Goal: Task Accomplishment & Management: Use online tool/utility

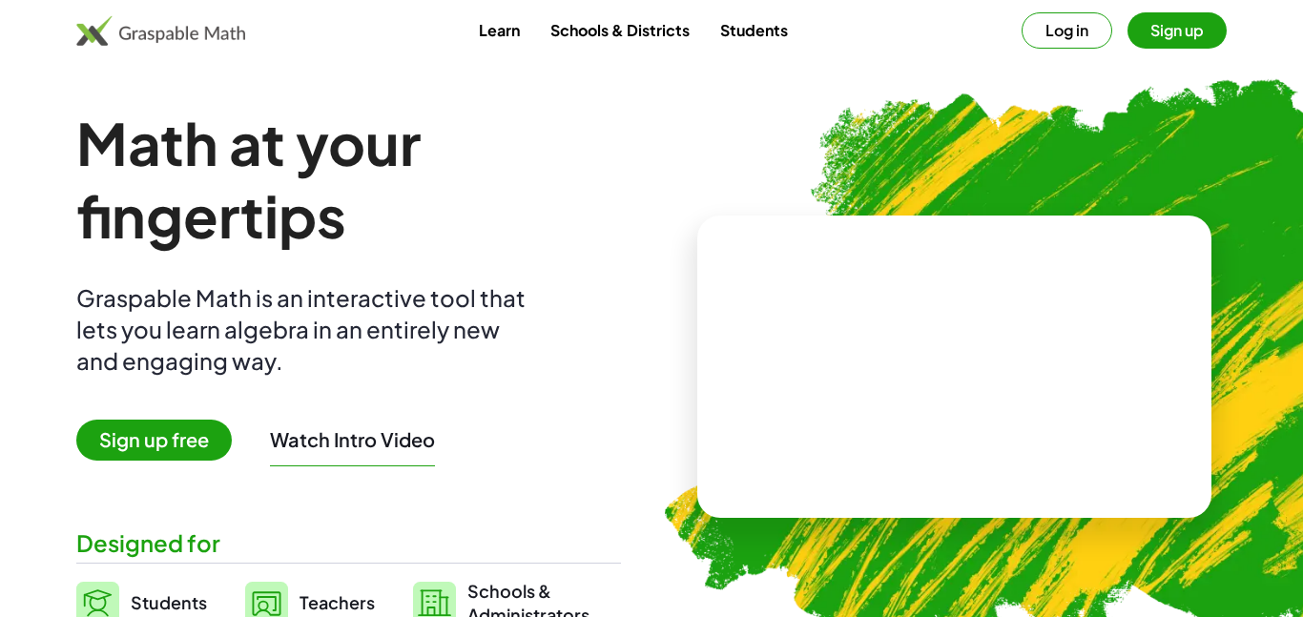
click at [1156, 31] on button "Sign up" at bounding box center [1177, 30] width 99 height 36
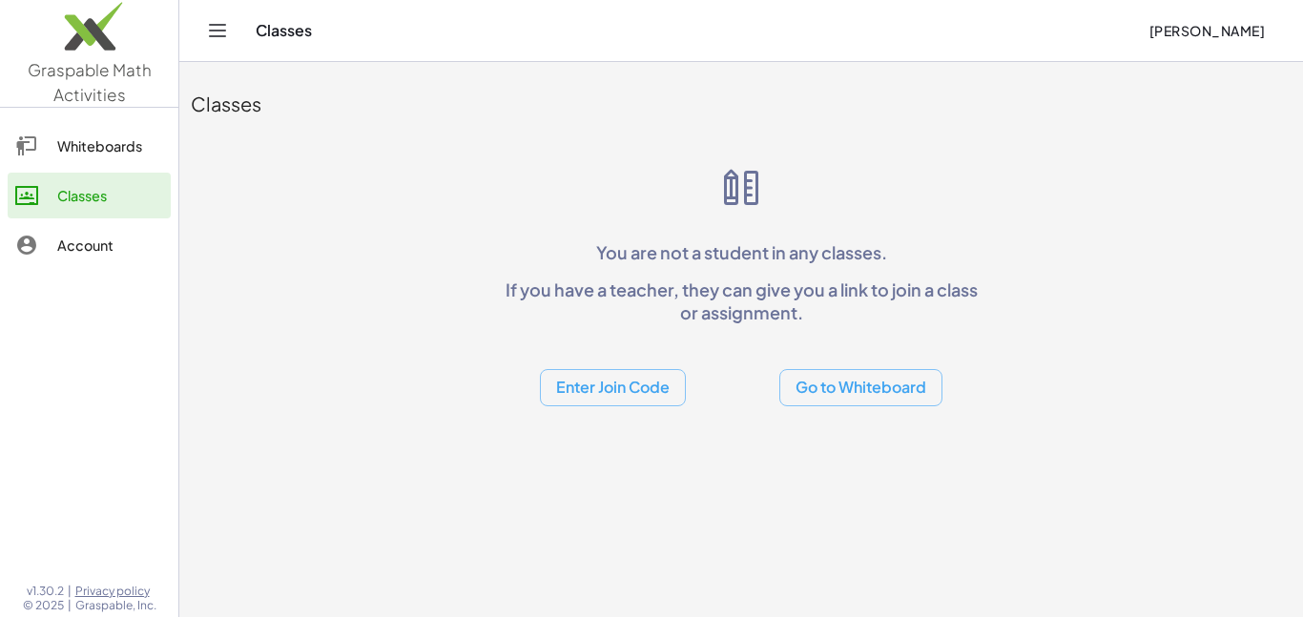
click at [597, 397] on button "Enter Join Code" at bounding box center [613, 387] width 146 height 37
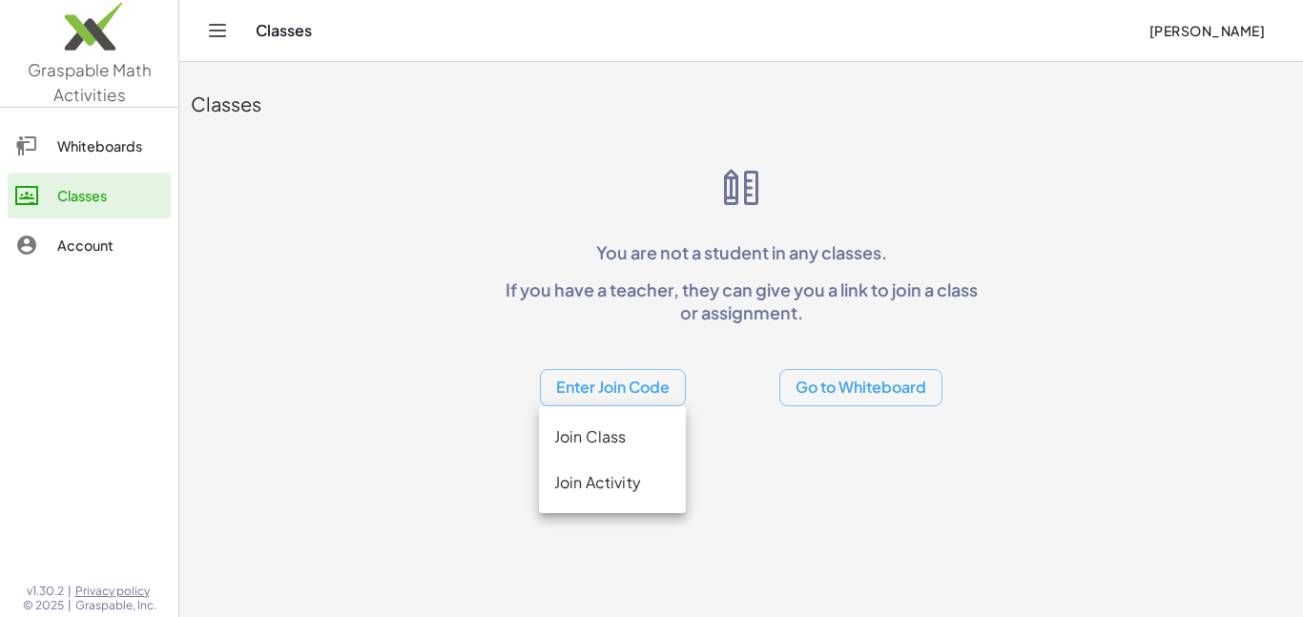
click at [1092, 239] on div "Classes You are not a student in any classes. If you have a teacher, they can g…" at bounding box center [741, 240] width 1124 height 356
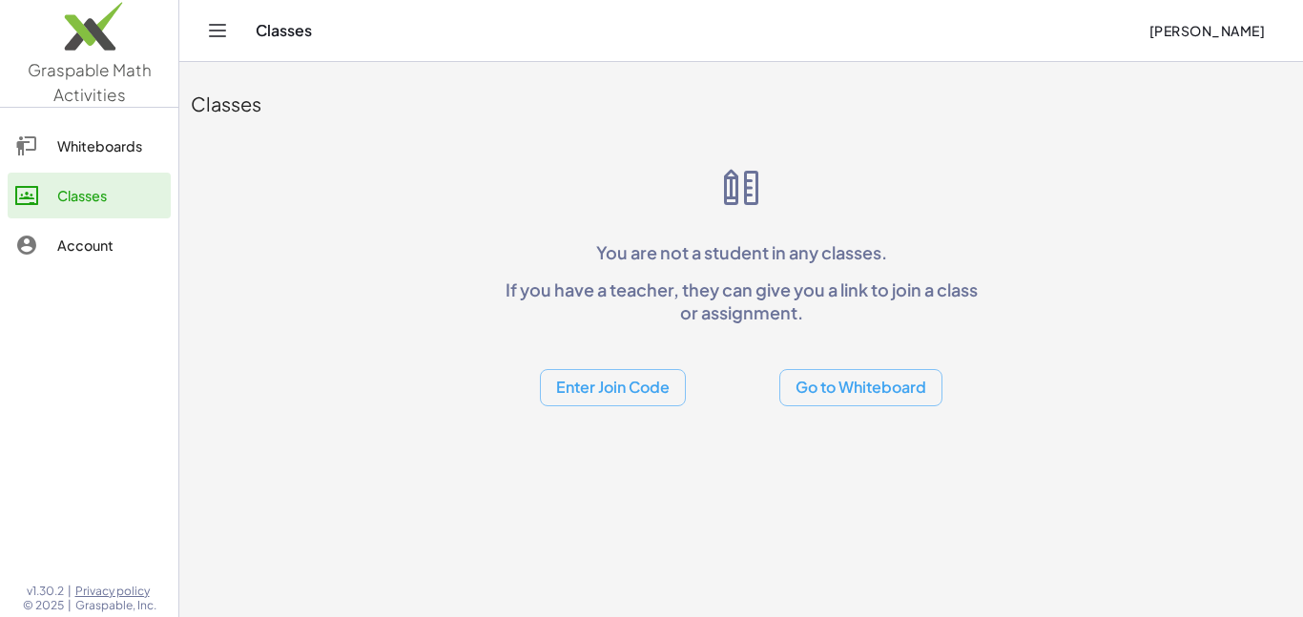
click at [621, 397] on button "Enter Join Code" at bounding box center [613, 387] width 146 height 37
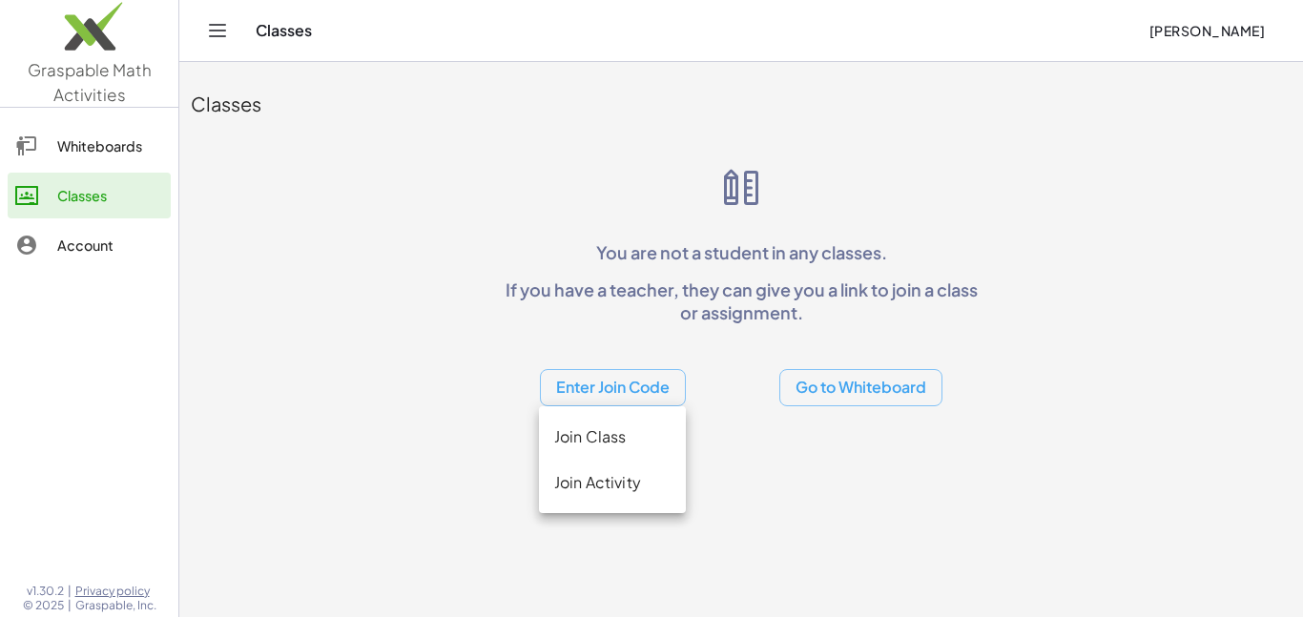
click at [605, 430] on div "Join Class" at bounding box center [612, 437] width 116 height 23
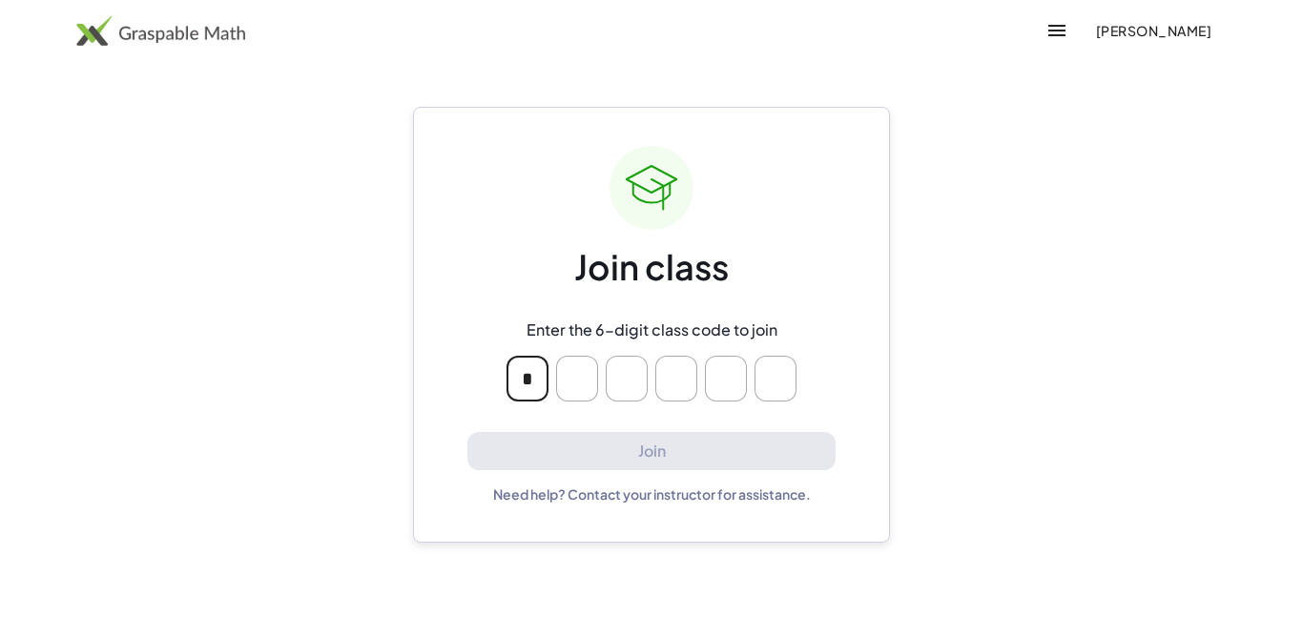
type input "*"
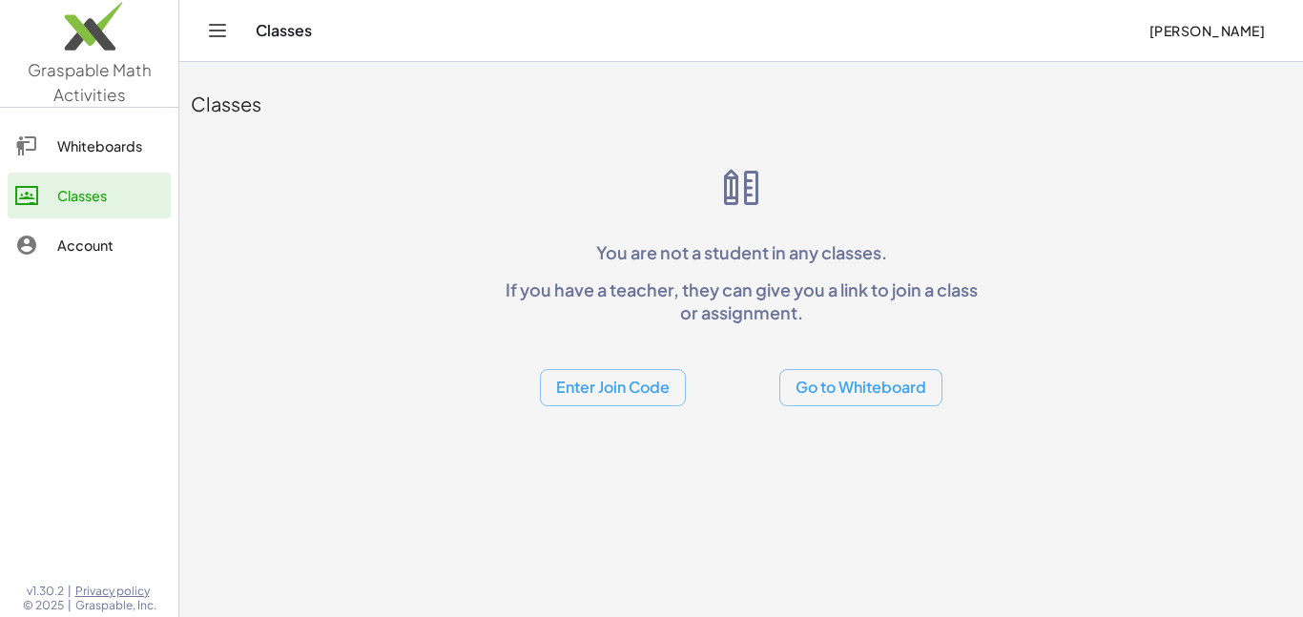
click at [620, 396] on button "Enter Join Code" at bounding box center [613, 387] width 146 height 37
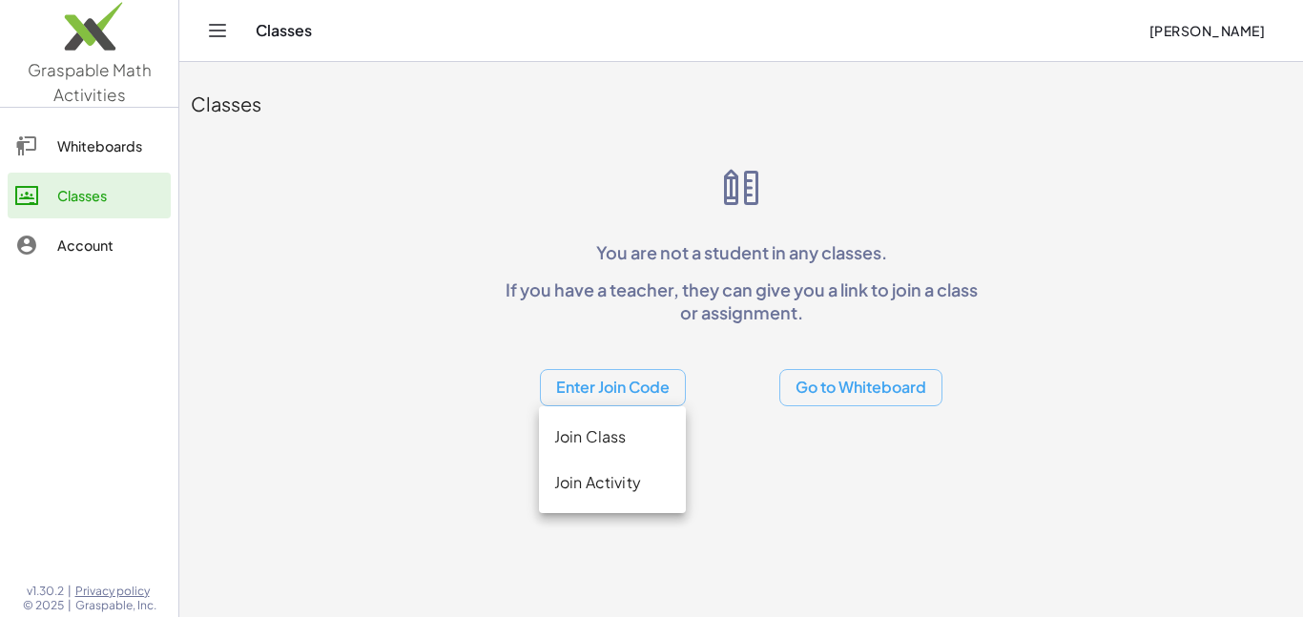
click at [595, 480] on div "Join Activity" at bounding box center [612, 482] width 116 height 23
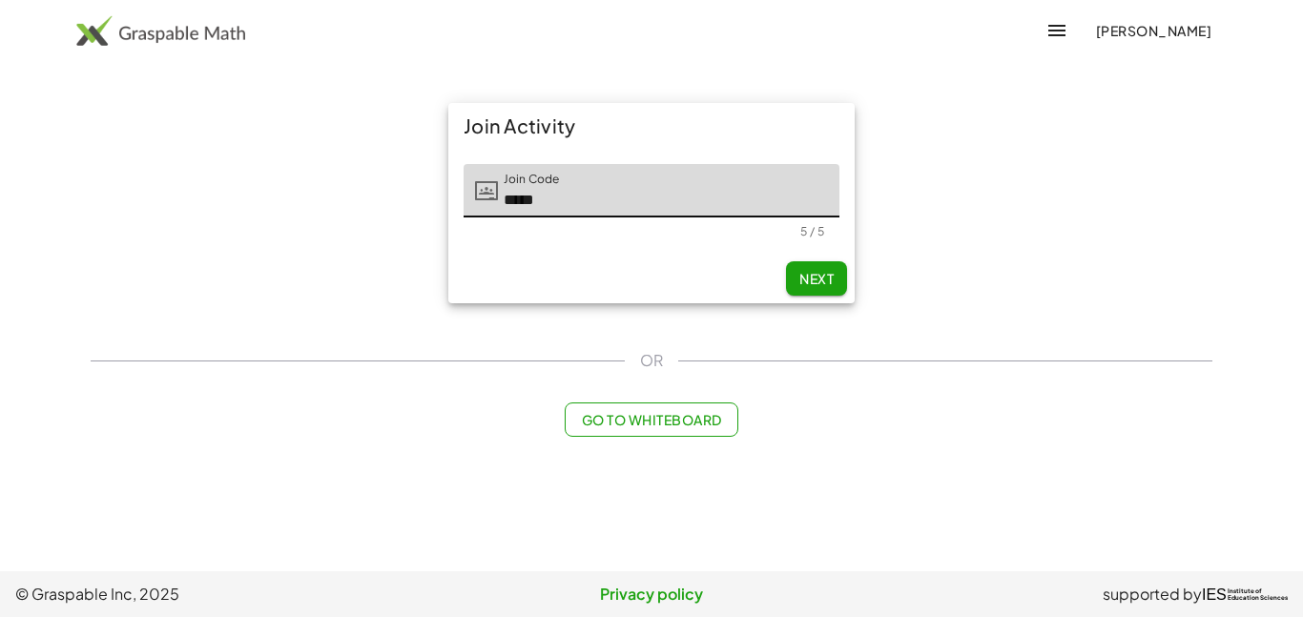
click at [827, 290] on button "Next" at bounding box center [816, 278] width 61 height 34
type input "*****"
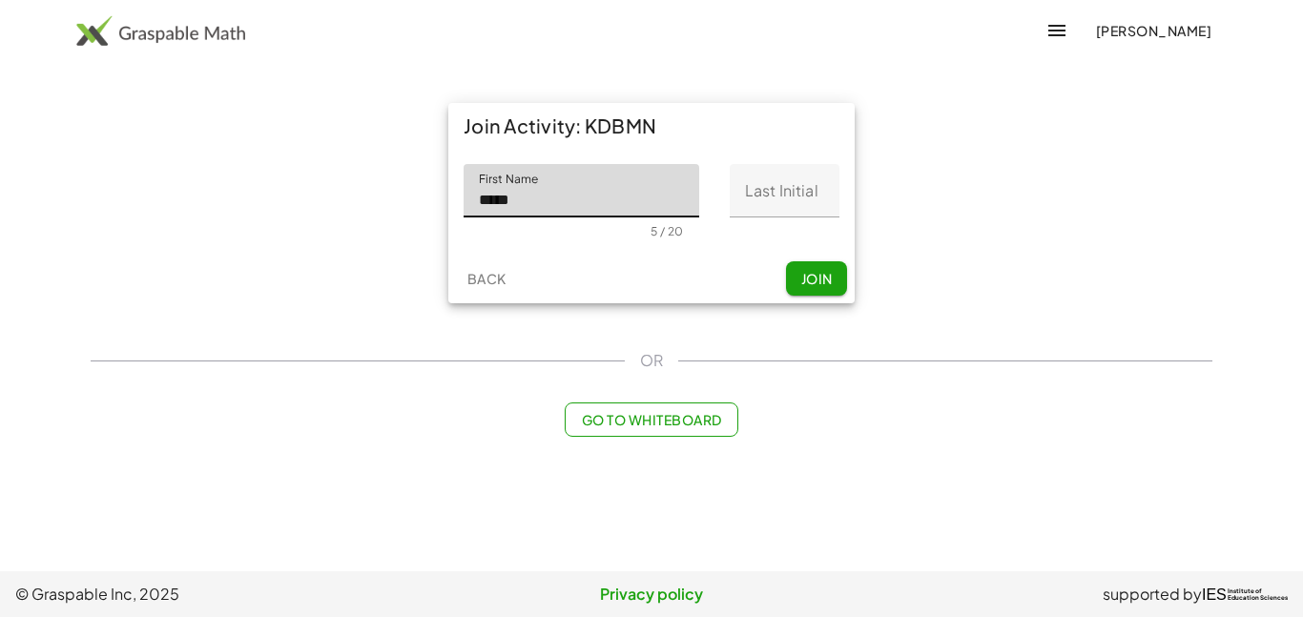
type input "*****"
click at [782, 208] on input "Last Initial" at bounding box center [785, 190] width 110 height 53
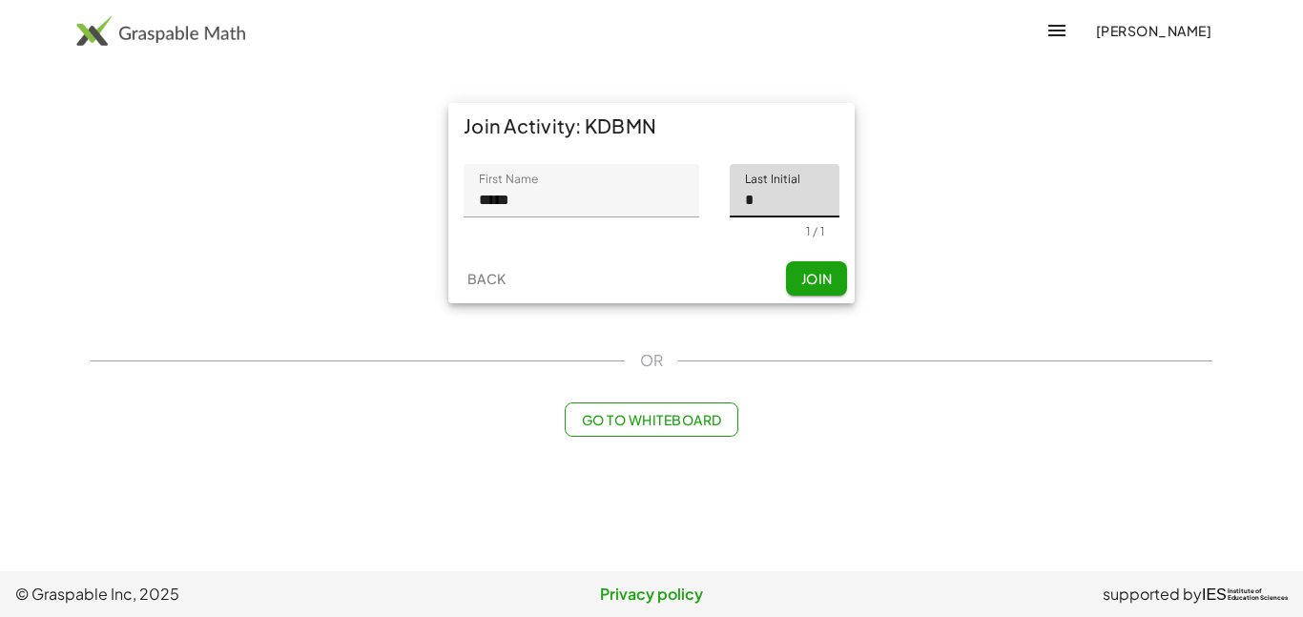
type input "*"
click at [819, 290] on button "Join" at bounding box center [816, 278] width 61 height 34
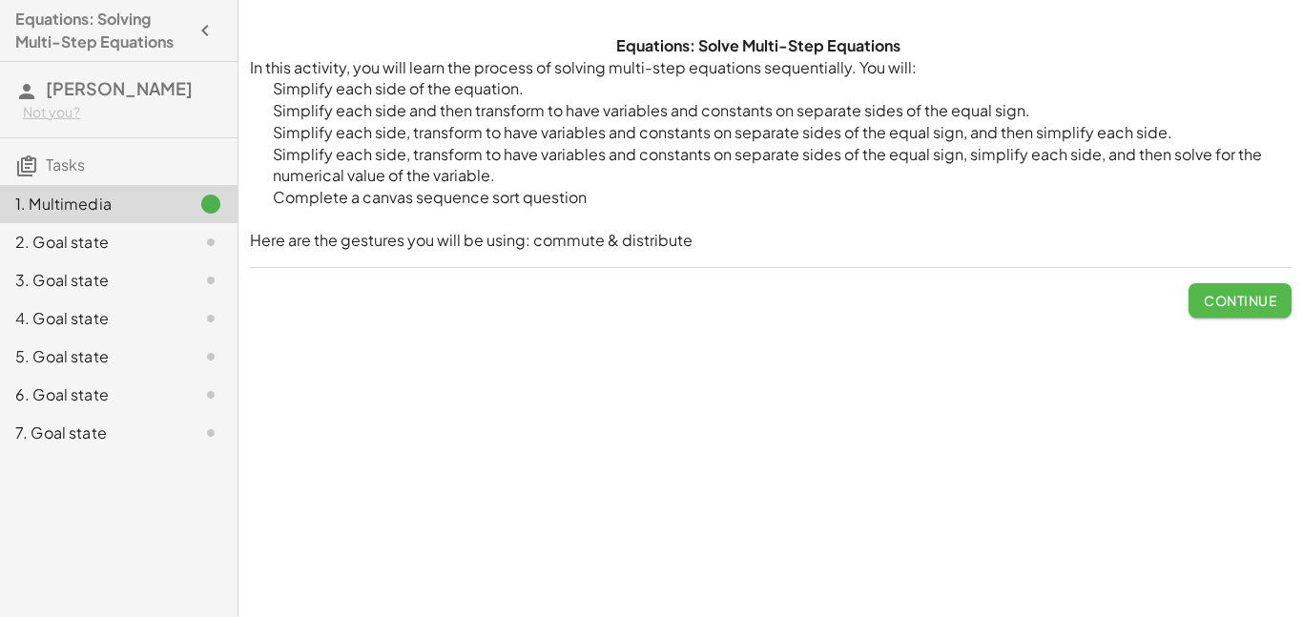
click at [1233, 295] on span "Continue" at bounding box center [1240, 300] width 73 height 17
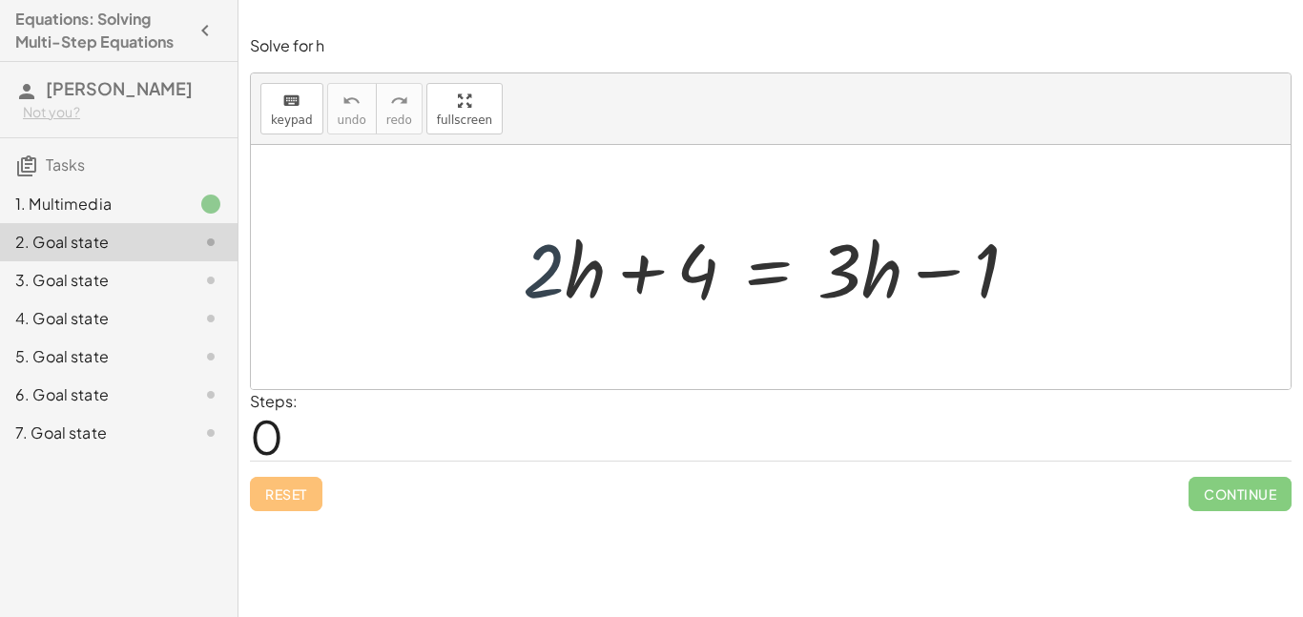
click at [561, 284] on div at bounding box center [778, 267] width 530 height 98
drag, startPoint x: 555, startPoint y: 290, endPoint x: 539, endPoint y: 298, distance: 17.9
click at [539, 298] on div at bounding box center [778, 267] width 530 height 98
drag, startPoint x: 539, startPoint y: 284, endPoint x: 561, endPoint y: 284, distance: 21.9
click at [561, 284] on div at bounding box center [778, 267] width 530 height 98
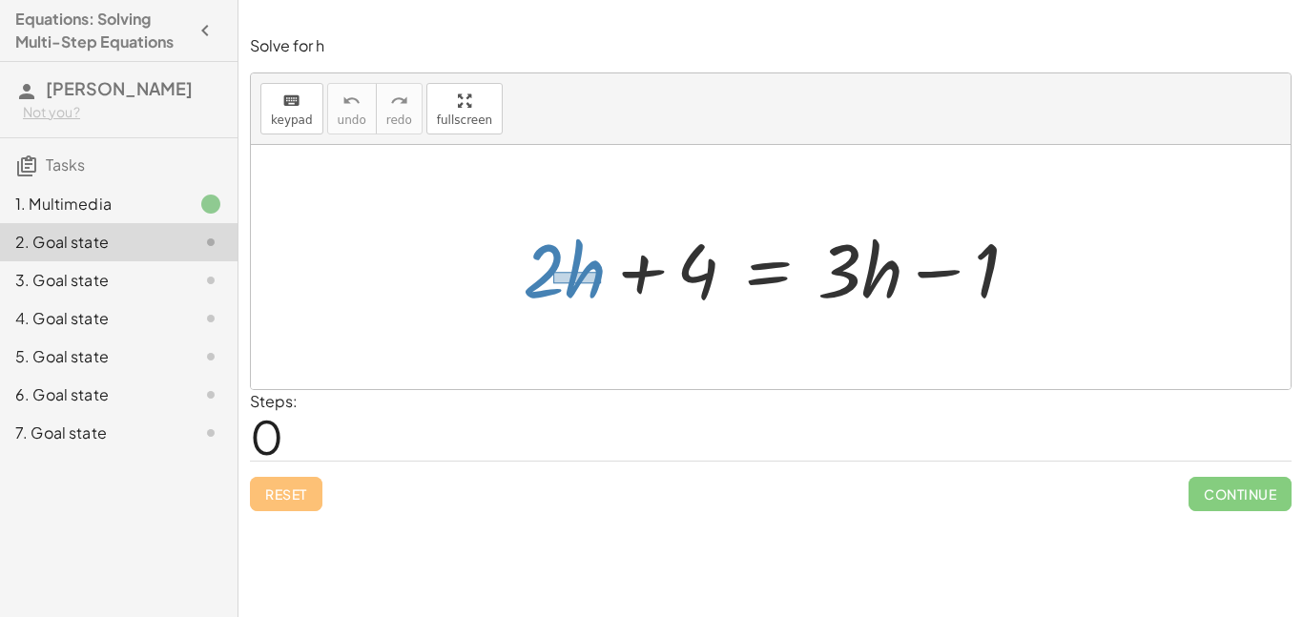
drag, startPoint x: 553, startPoint y: 283, endPoint x: 600, endPoint y: 275, distance: 47.5
click at [600, 275] on div at bounding box center [778, 267] width 530 height 98
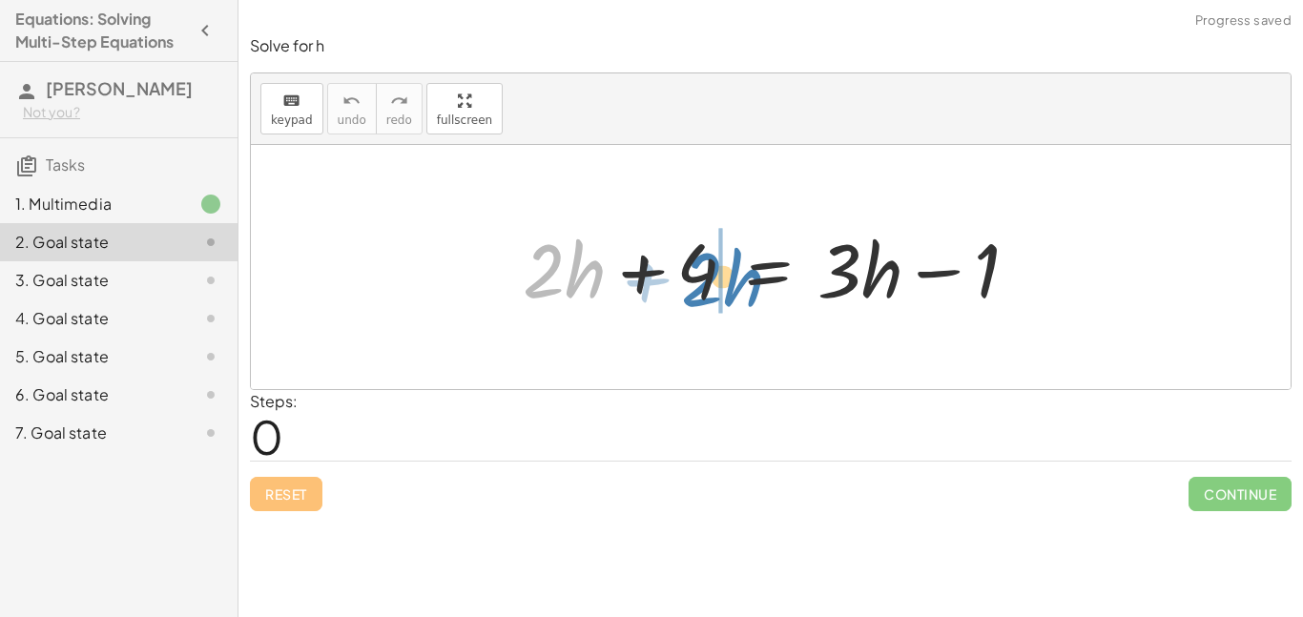
drag, startPoint x: 571, startPoint y: 280, endPoint x: 727, endPoint y: 288, distance: 156.7
click at [727, 288] on div at bounding box center [778, 267] width 530 height 98
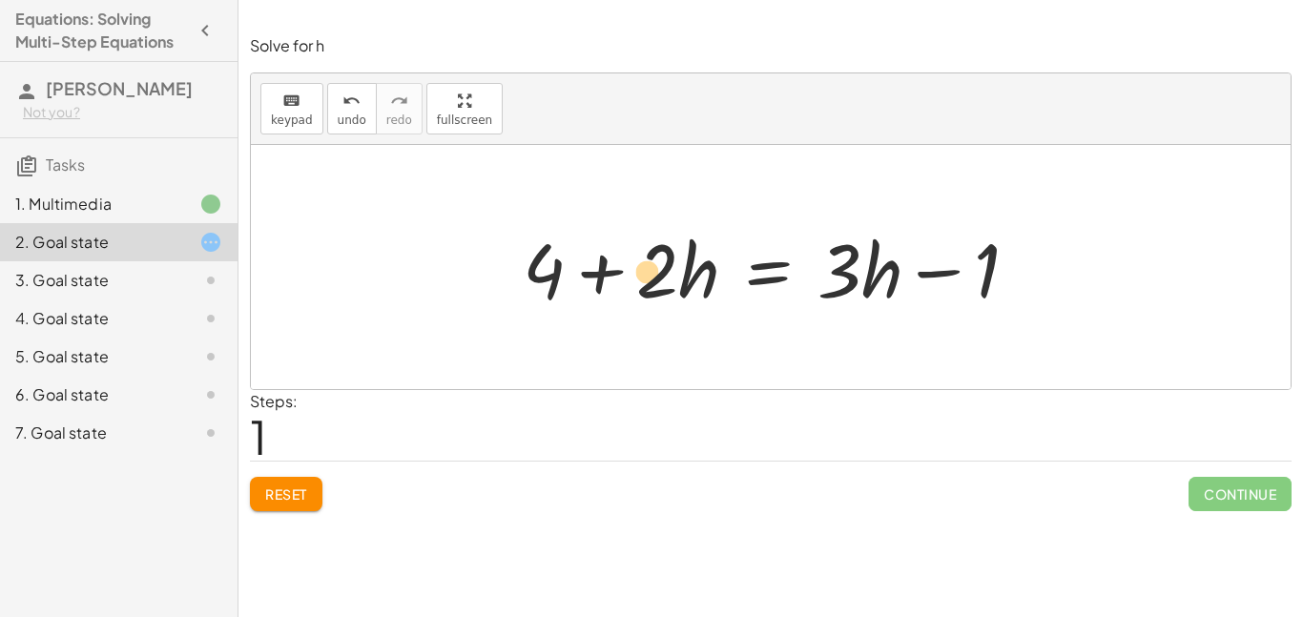
drag, startPoint x: 655, startPoint y: 274, endPoint x: 645, endPoint y: 275, distance: 10.5
click at [645, 275] on div at bounding box center [778, 267] width 530 height 98
drag, startPoint x: 645, startPoint y: 275, endPoint x: 708, endPoint y: 275, distance: 63.0
click at [708, 275] on div at bounding box center [778, 267] width 530 height 98
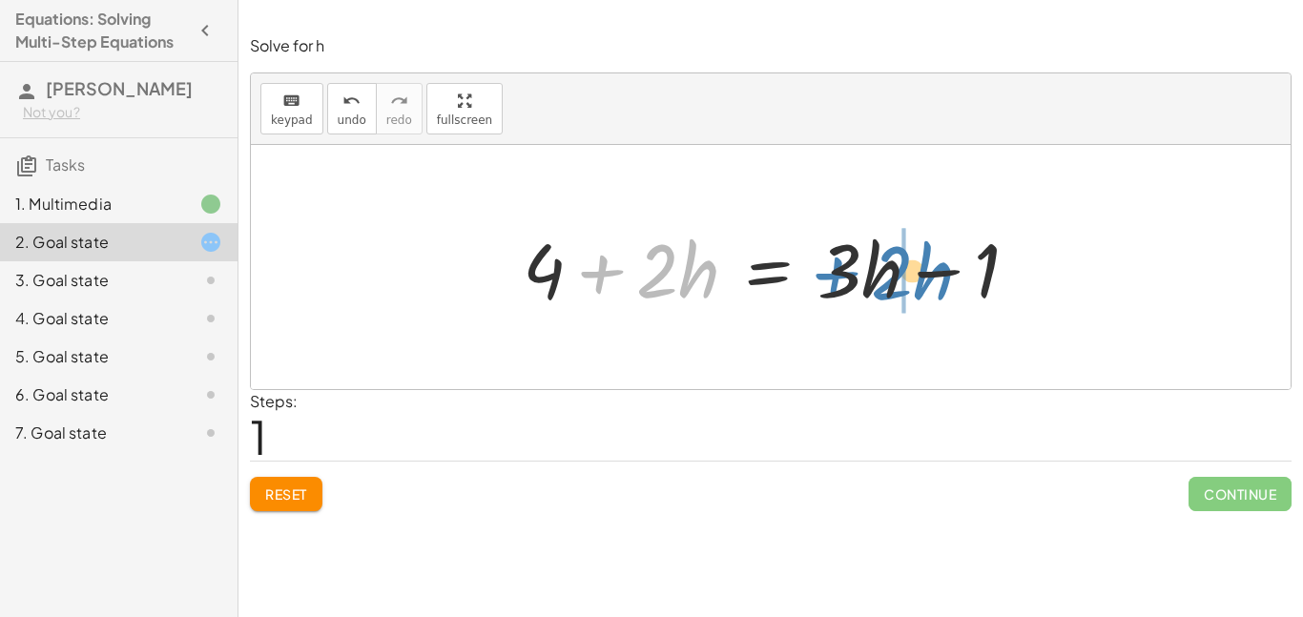
drag, startPoint x: 690, startPoint y: 278, endPoint x: 925, endPoint y: 280, distance: 234.7
click at [925, 280] on div at bounding box center [778, 267] width 530 height 98
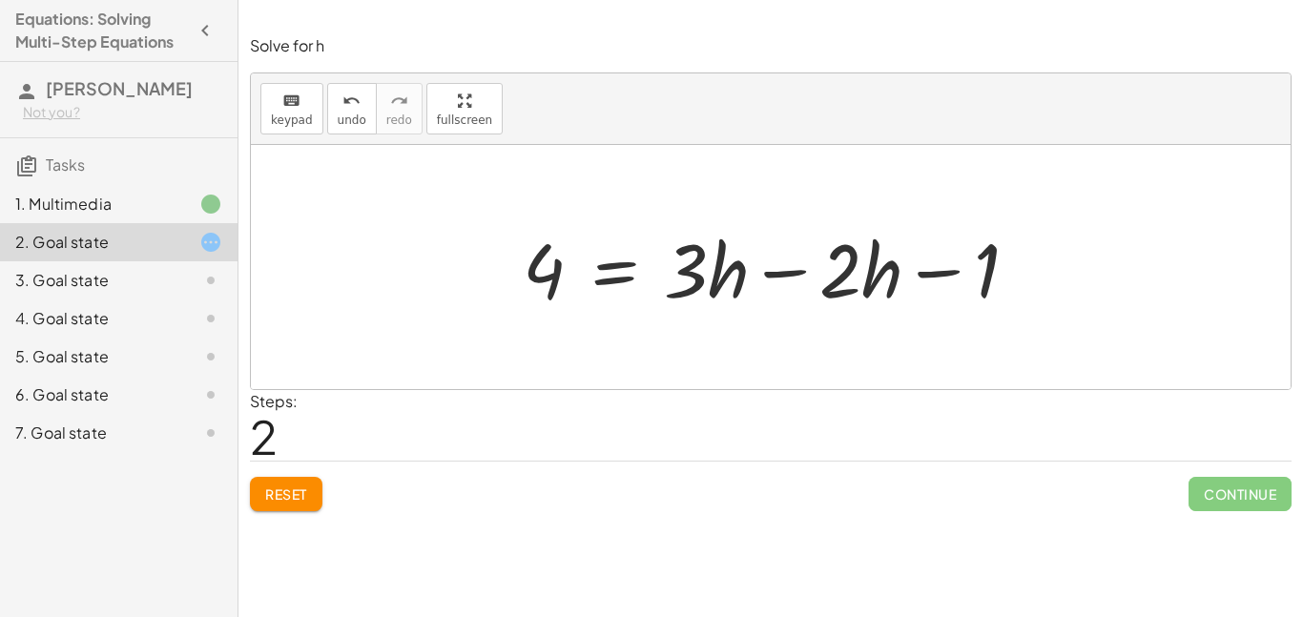
click at [679, 264] on div at bounding box center [778, 267] width 530 height 98
click at [698, 268] on div at bounding box center [778, 267] width 530 height 98
click at [694, 269] on div at bounding box center [778, 267] width 530 height 98
click at [695, 269] on div at bounding box center [778, 267] width 530 height 98
click at [697, 273] on div at bounding box center [778, 267] width 530 height 98
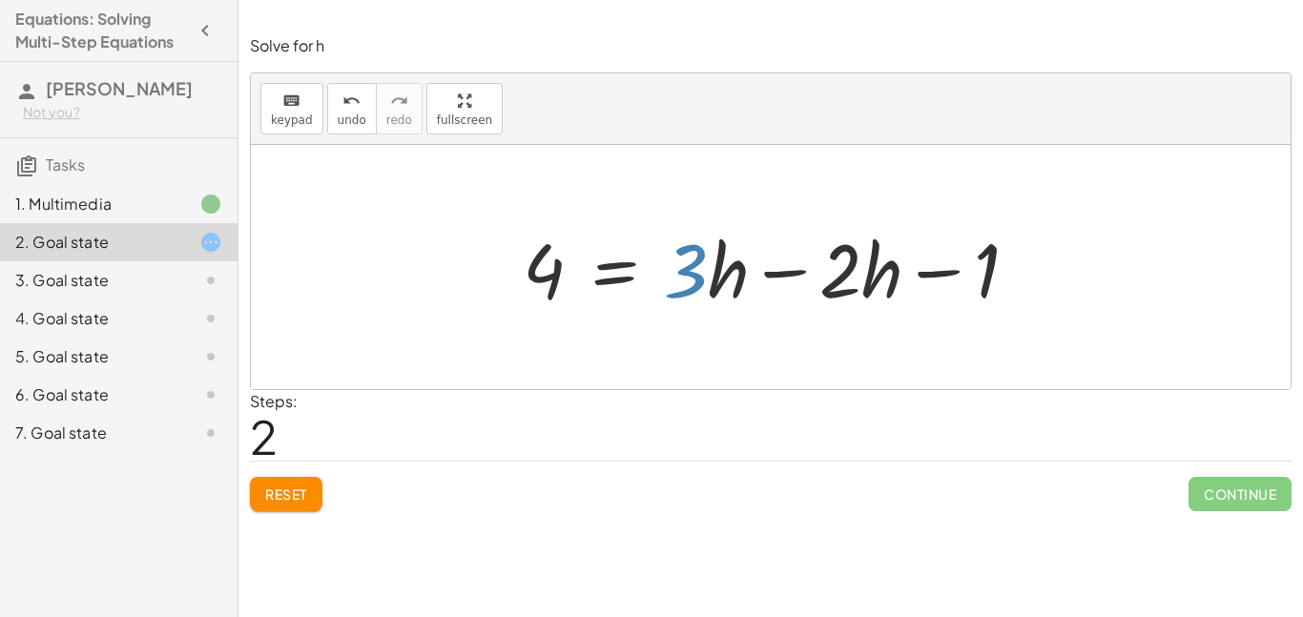
click at [695, 276] on div at bounding box center [778, 267] width 530 height 98
click at [695, 277] on div at bounding box center [778, 267] width 530 height 98
click at [657, 304] on div at bounding box center [778, 267] width 530 height 98
click at [679, 251] on div at bounding box center [778, 267] width 530 height 98
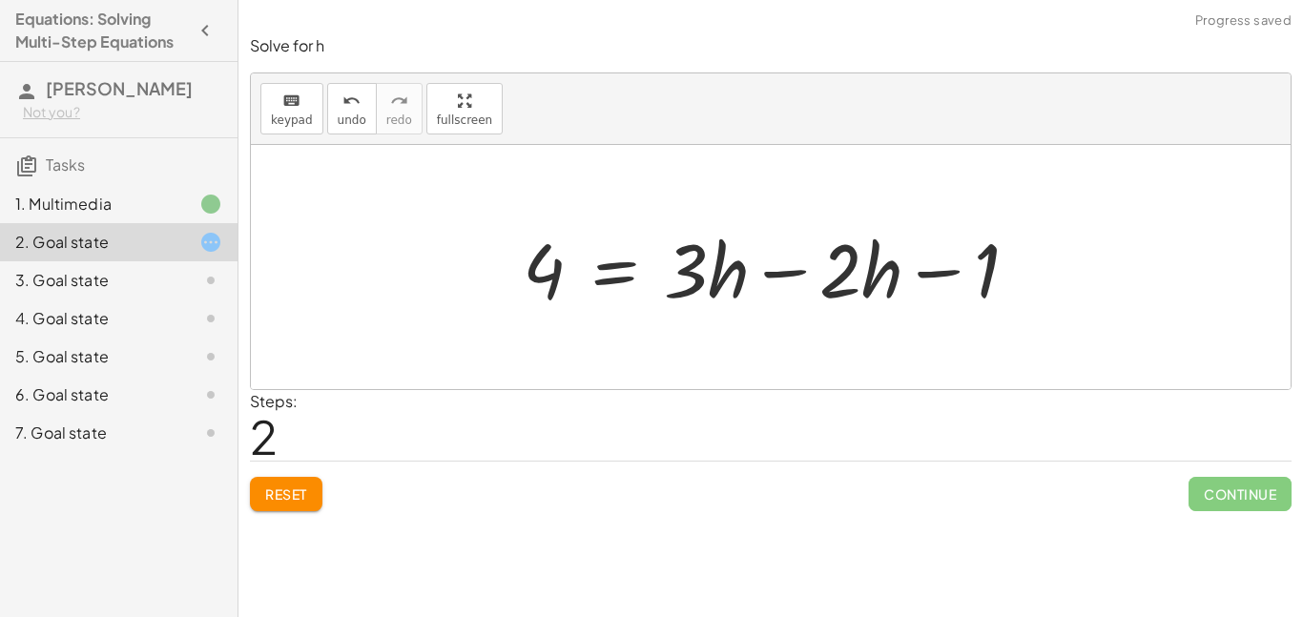
click at [660, 278] on div at bounding box center [778, 267] width 530 height 98
click at [690, 274] on div at bounding box center [778, 267] width 530 height 98
click at [686, 287] on div at bounding box center [778, 267] width 530 height 98
click at [697, 284] on div at bounding box center [778, 267] width 530 height 98
drag, startPoint x: 671, startPoint y: 220, endPoint x: 662, endPoint y: 226, distance: 10.3
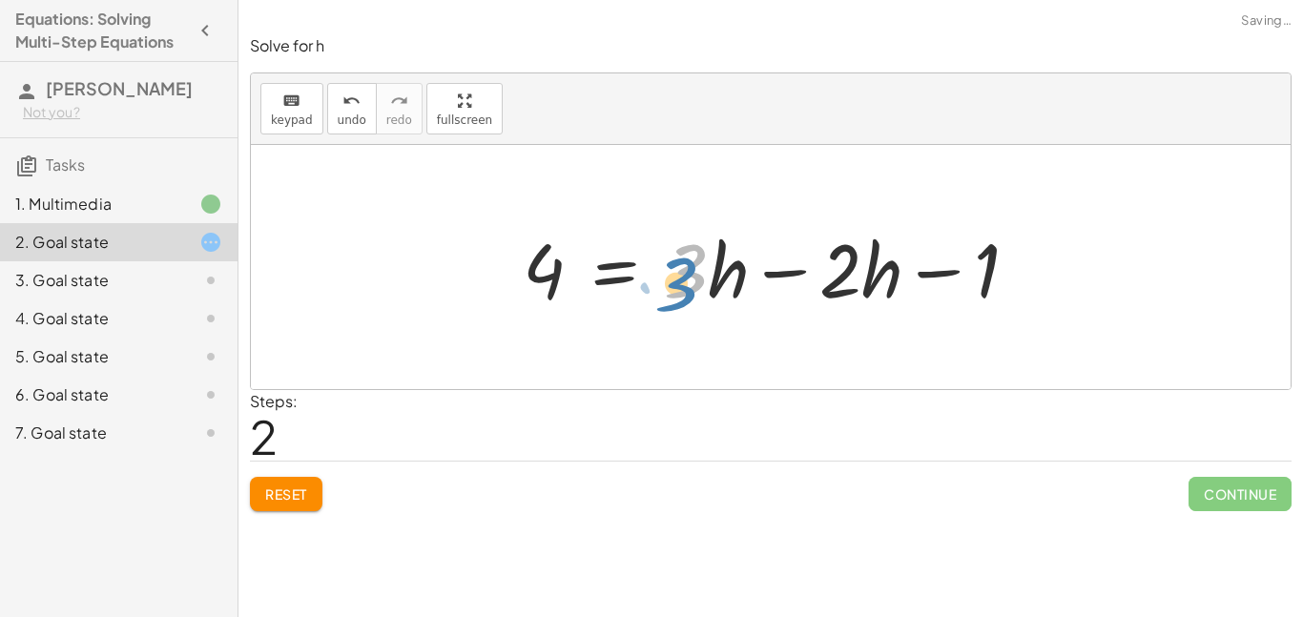
click at [662, 226] on div at bounding box center [778, 267] width 530 height 98
drag, startPoint x: 639, startPoint y: 208, endPoint x: 670, endPoint y: 230, distance: 37.6
click at [670, 230] on div "+ · 2 · h + 4 = + · 3 · h − 1 + 4 + · 2 · h = + · 3 · h − 1 · 2 · h 4 = + · 3 ·…" at bounding box center [771, 267] width 1040 height 244
drag, startPoint x: 756, startPoint y: 221, endPoint x: 760, endPoint y: 232, distance: 11.5
click at [760, 232] on div at bounding box center [778, 267] width 530 height 98
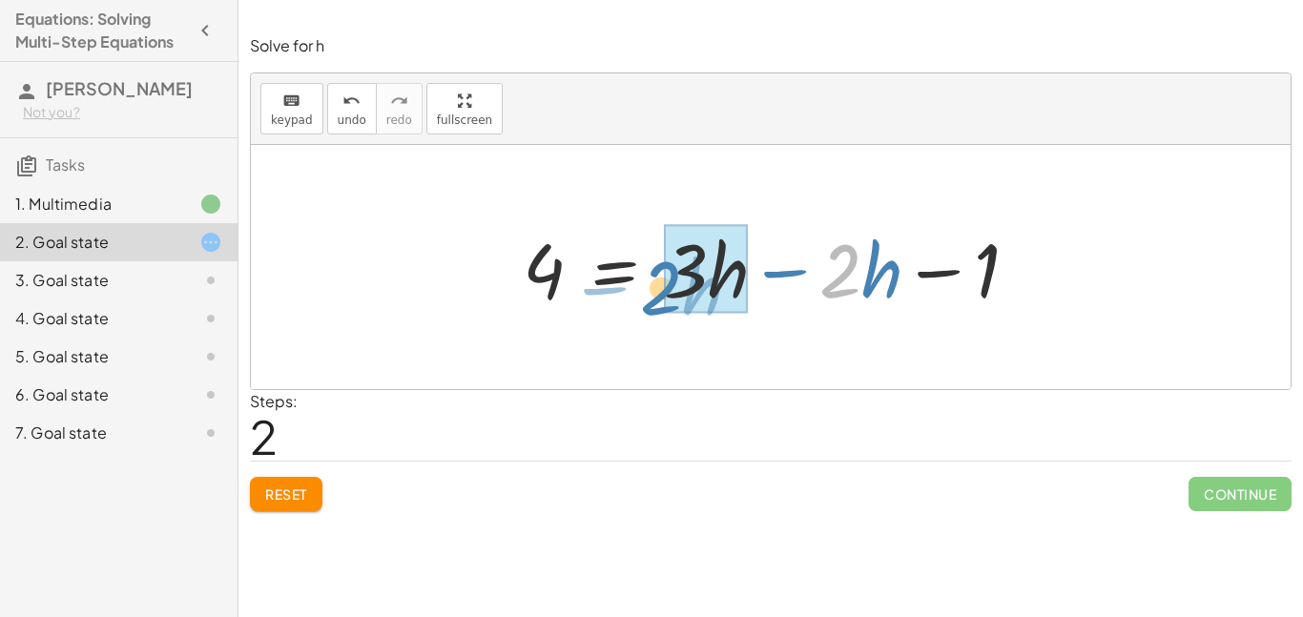
drag, startPoint x: 841, startPoint y: 251, endPoint x: 675, endPoint y: 263, distance: 166.5
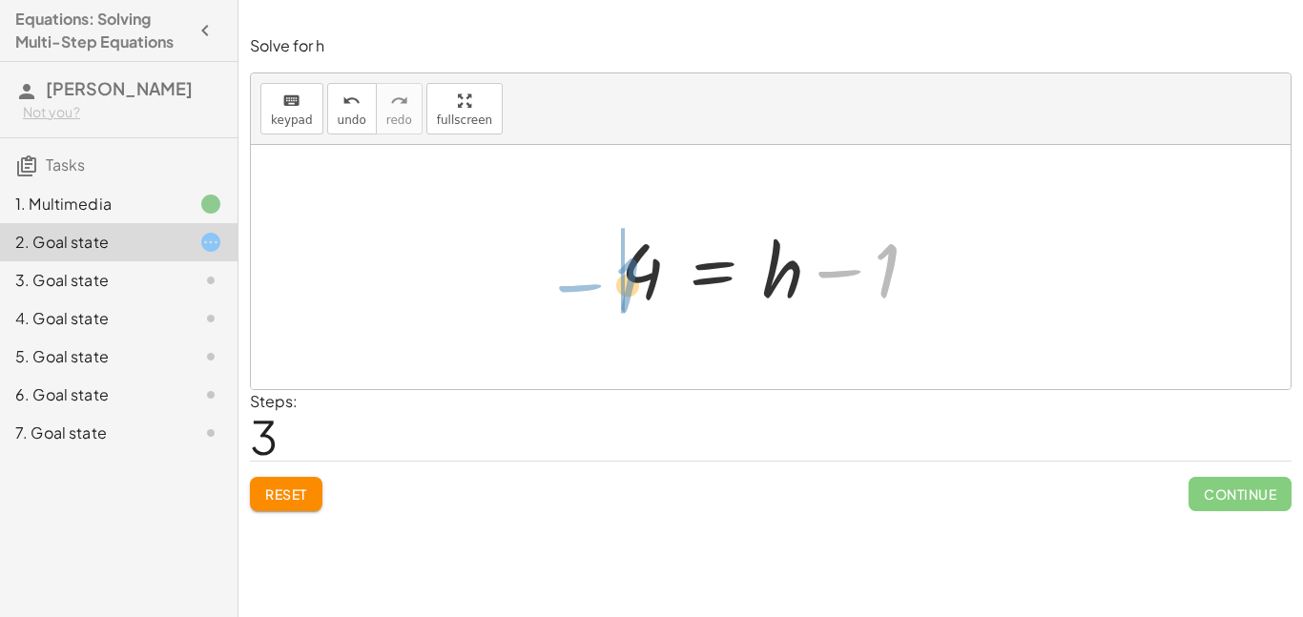
drag, startPoint x: 893, startPoint y: 266, endPoint x: 638, endPoint y: 283, distance: 255.3
click at [638, 283] on div at bounding box center [778, 267] width 332 height 98
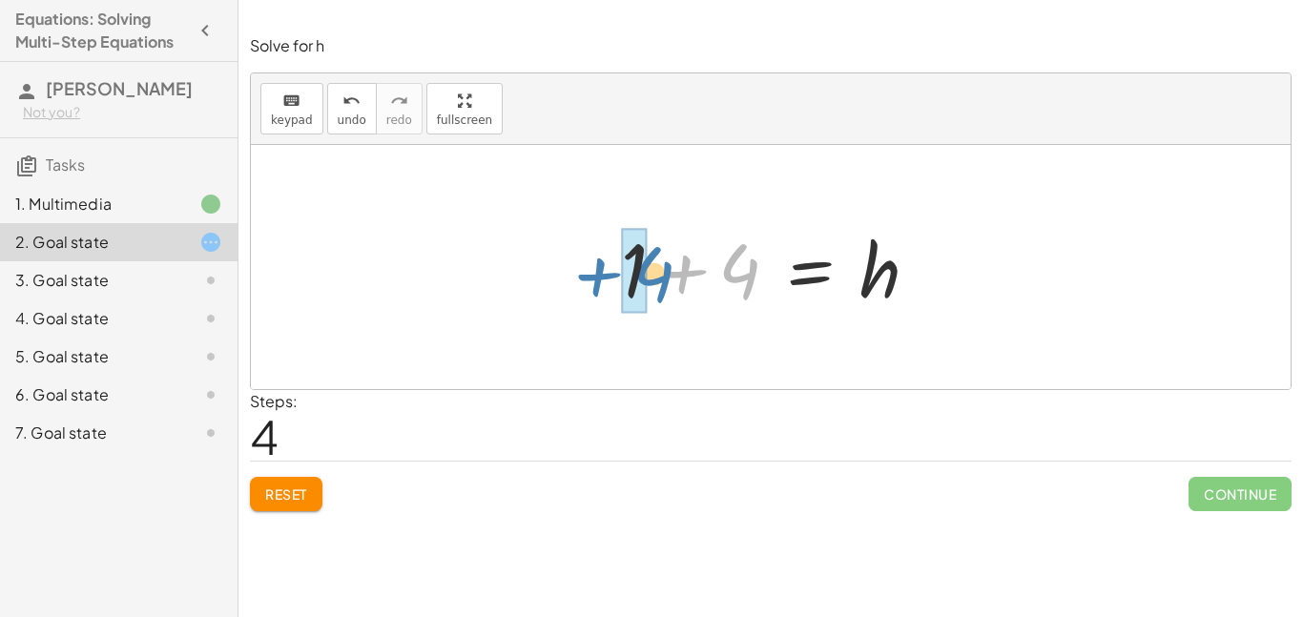
drag, startPoint x: 684, startPoint y: 272, endPoint x: 598, endPoint y: 276, distance: 86.0
click at [598, 276] on div "+ · 2 · h + 4 = + · 3 · h − 1 + 4 + · 2 · h = + · 3 · h − 1 4 = + · 3 · h − · 2…" at bounding box center [771, 268] width 356 height 108
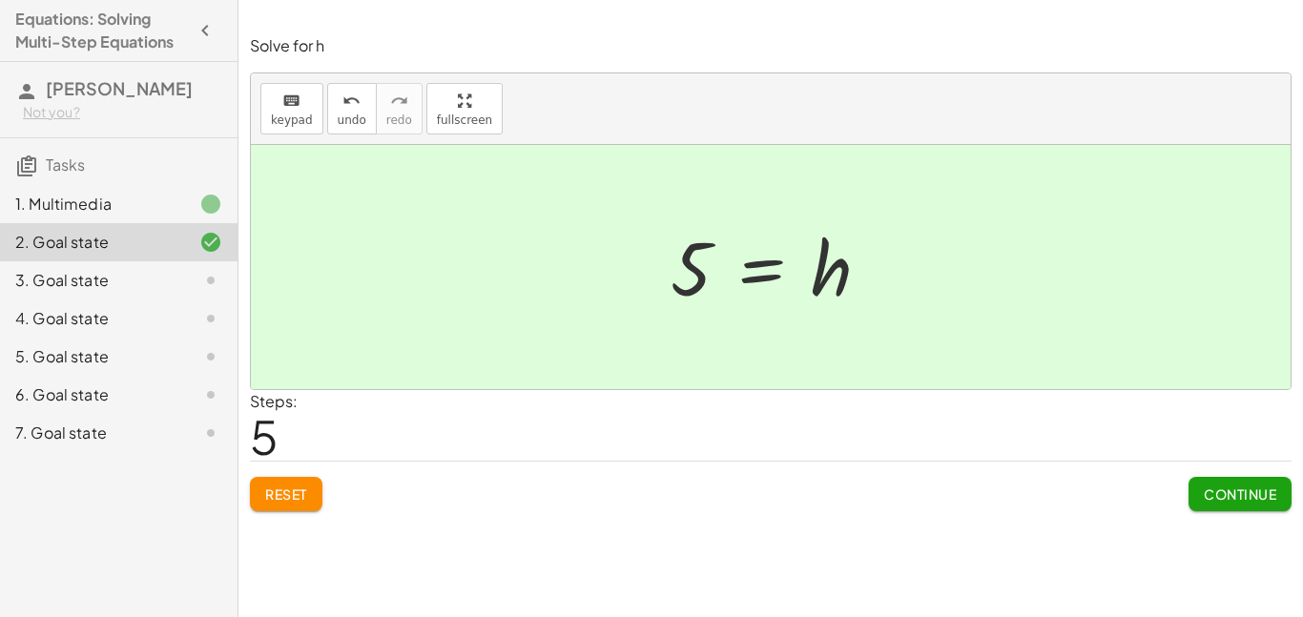
click at [1248, 486] on span "Continue" at bounding box center [1240, 494] width 73 height 17
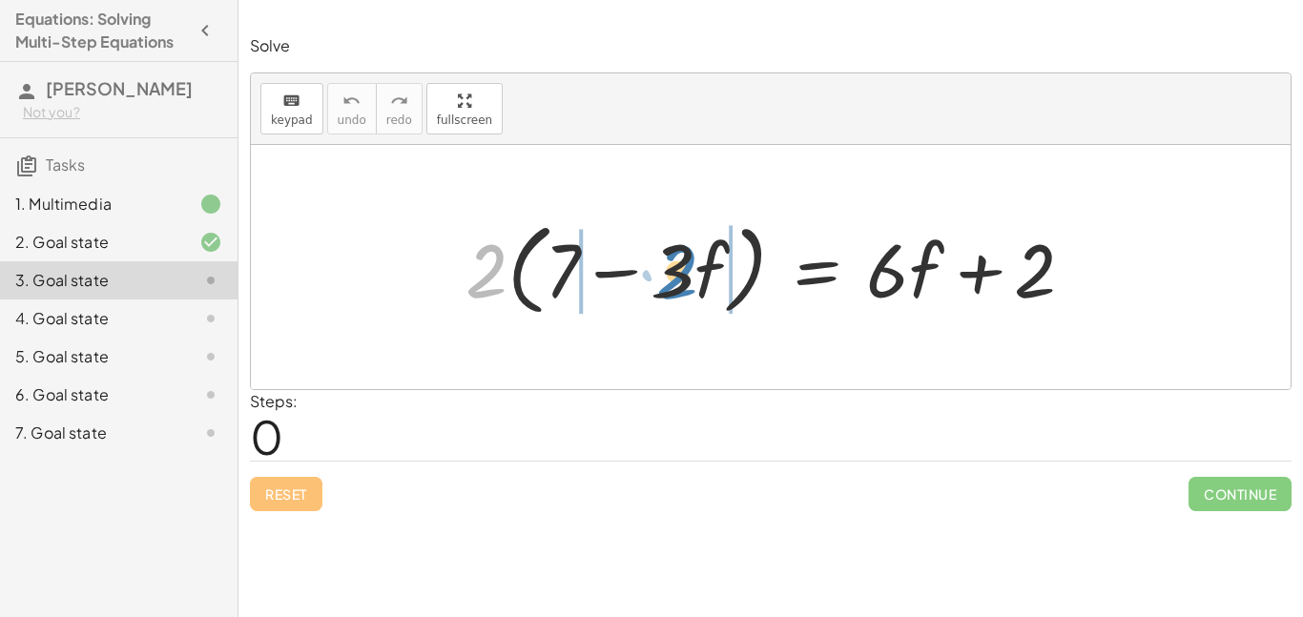
drag, startPoint x: 491, startPoint y: 266, endPoint x: 679, endPoint y: 265, distance: 188.0
click at [679, 265] on div at bounding box center [777, 268] width 643 height 110
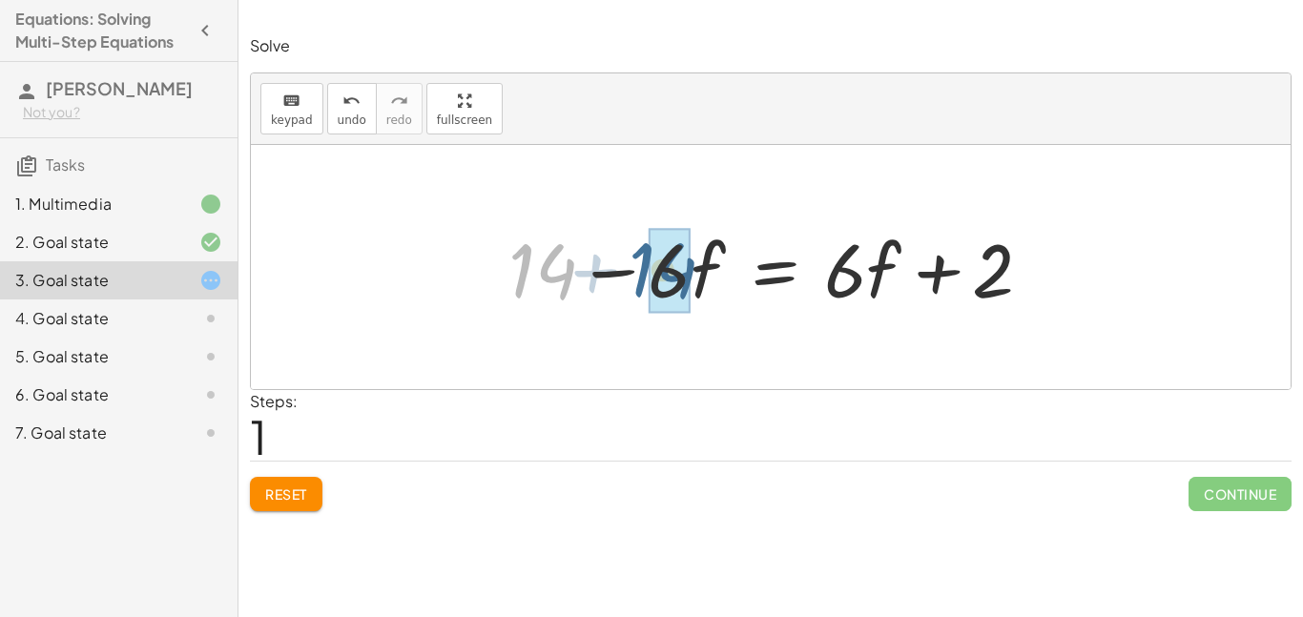
drag, startPoint x: 559, startPoint y: 275, endPoint x: 684, endPoint y: 275, distance: 125.0
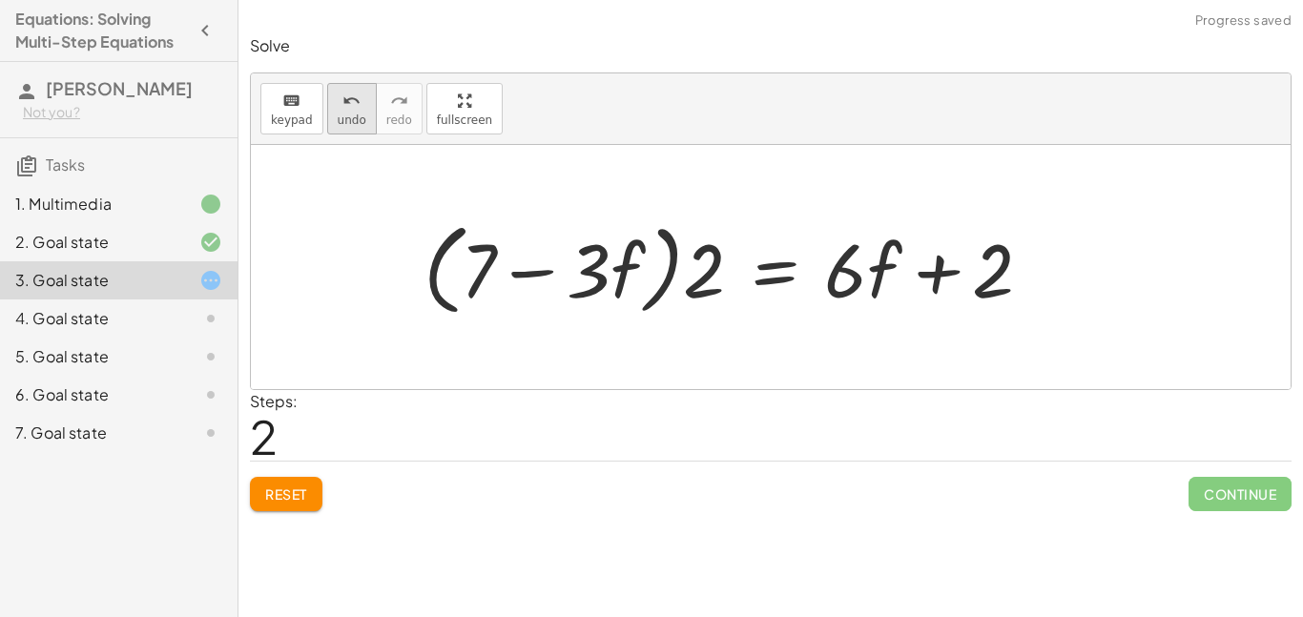
click at [359, 114] on span "undo" at bounding box center [352, 120] width 29 height 13
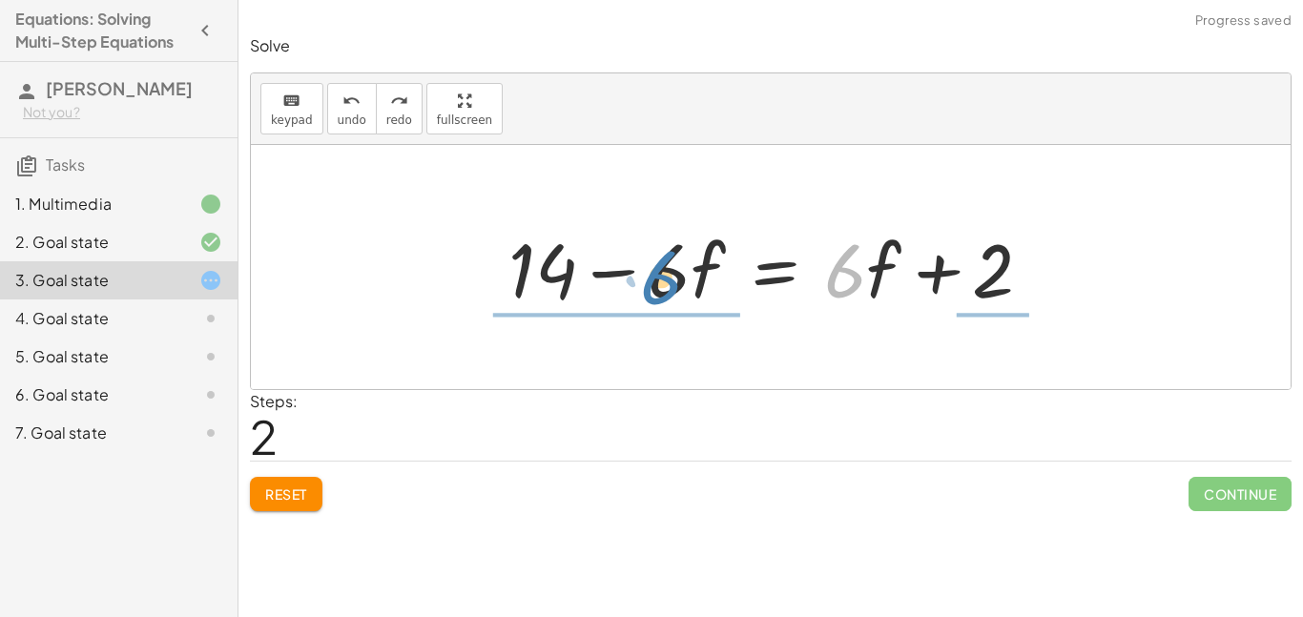
drag, startPoint x: 850, startPoint y: 283, endPoint x: 674, endPoint y: 287, distance: 176.6
click at [674, 287] on div at bounding box center [778, 267] width 558 height 98
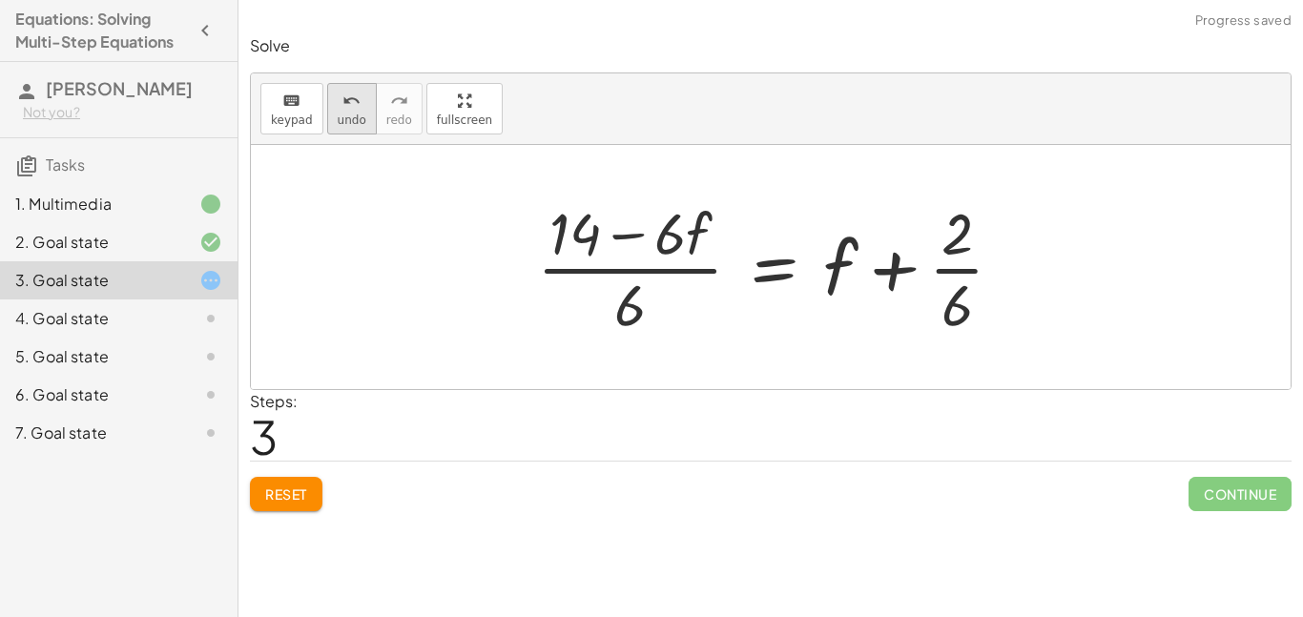
click at [346, 114] on span "undo" at bounding box center [352, 120] width 29 height 13
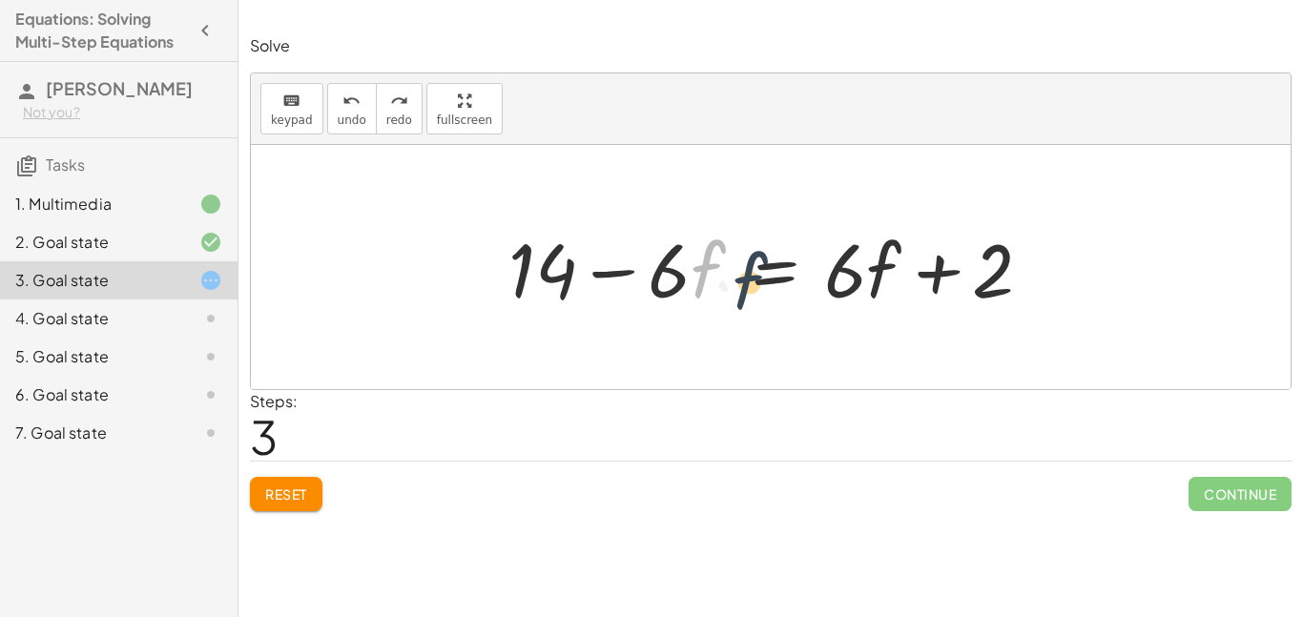
drag, startPoint x: 705, startPoint y: 260, endPoint x: 753, endPoint y: 278, distance: 51.0
click at [753, 278] on div at bounding box center [778, 267] width 558 height 98
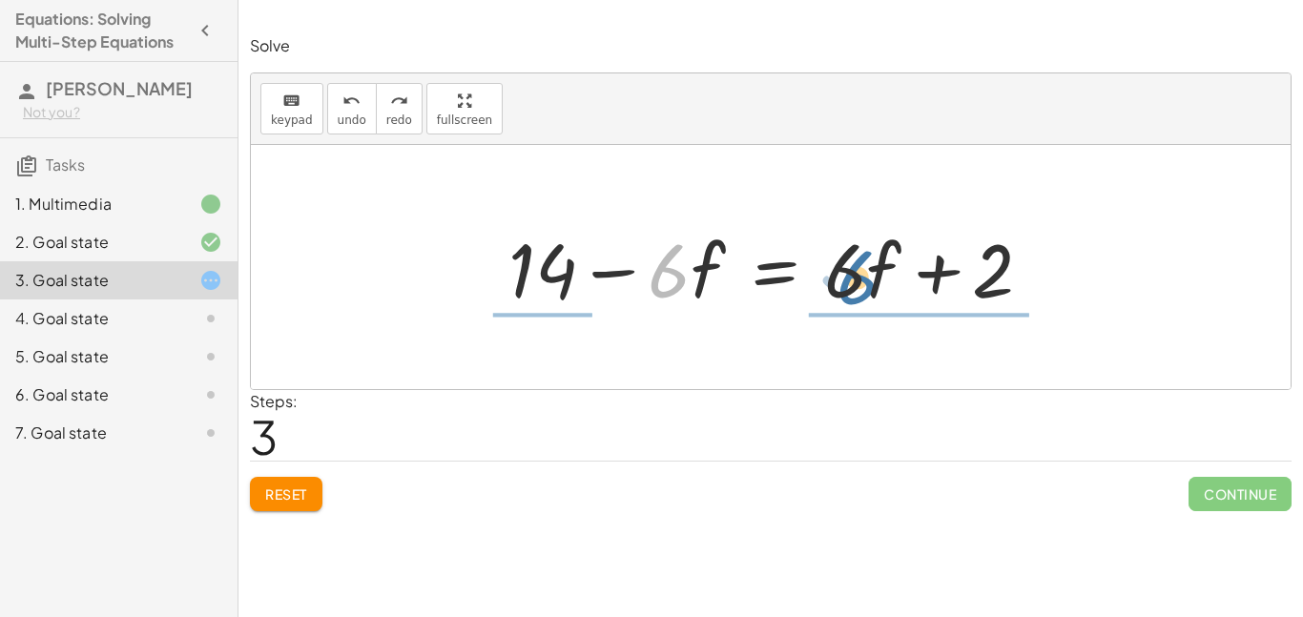
drag, startPoint x: 665, startPoint y: 274, endPoint x: 851, endPoint y: 278, distance: 186.1
click at [851, 278] on div at bounding box center [778, 267] width 558 height 98
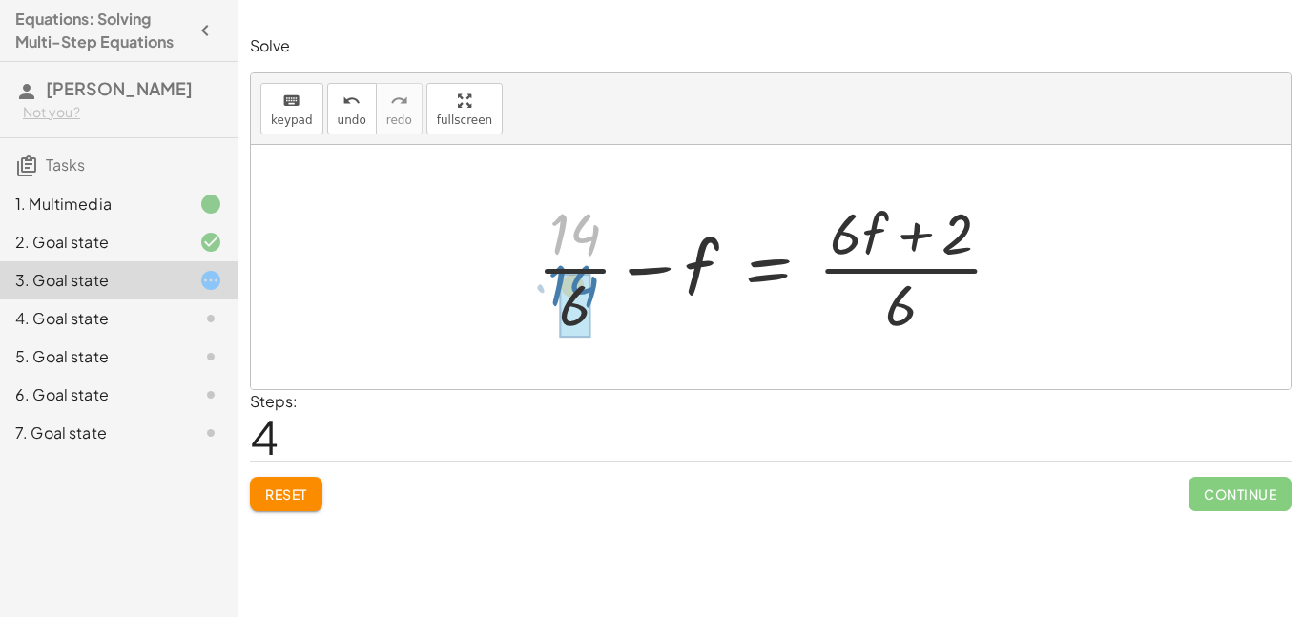
drag, startPoint x: 587, startPoint y: 248, endPoint x: 584, endPoint y: 321, distance: 72.6
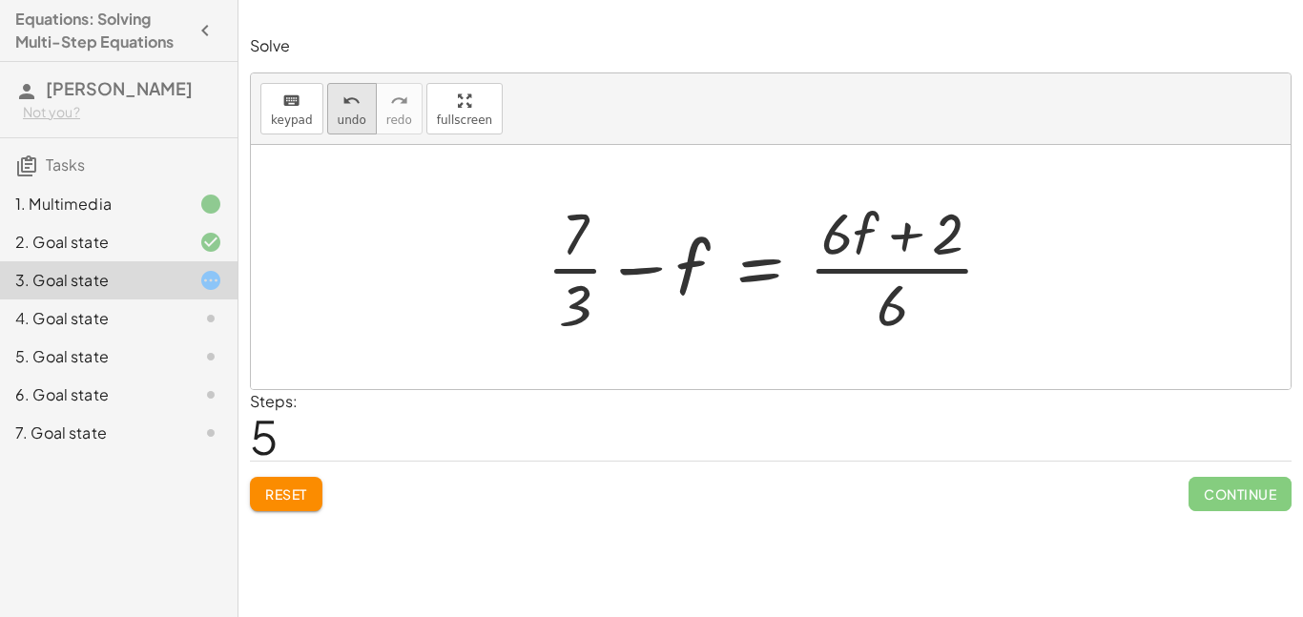
click at [347, 97] on icon "undo" at bounding box center [352, 101] width 18 height 23
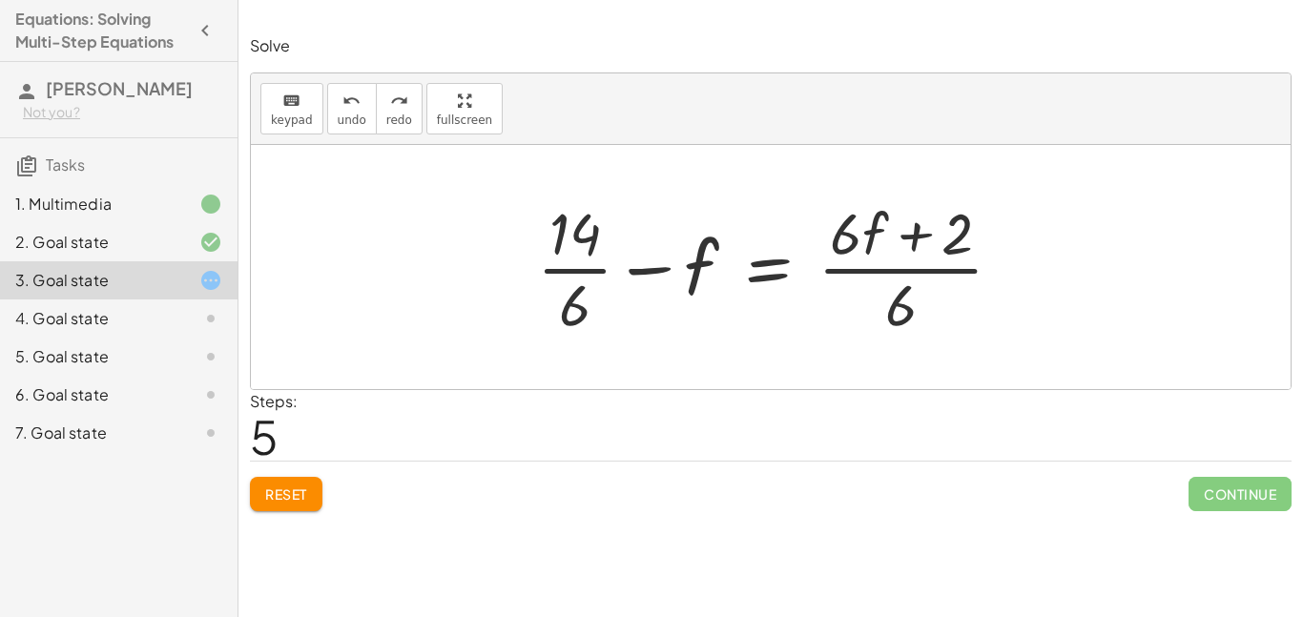
click at [288, 493] on span "Reset" at bounding box center [286, 494] width 42 height 17
